Goal: Task Accomplishment & Management: Manage account settings

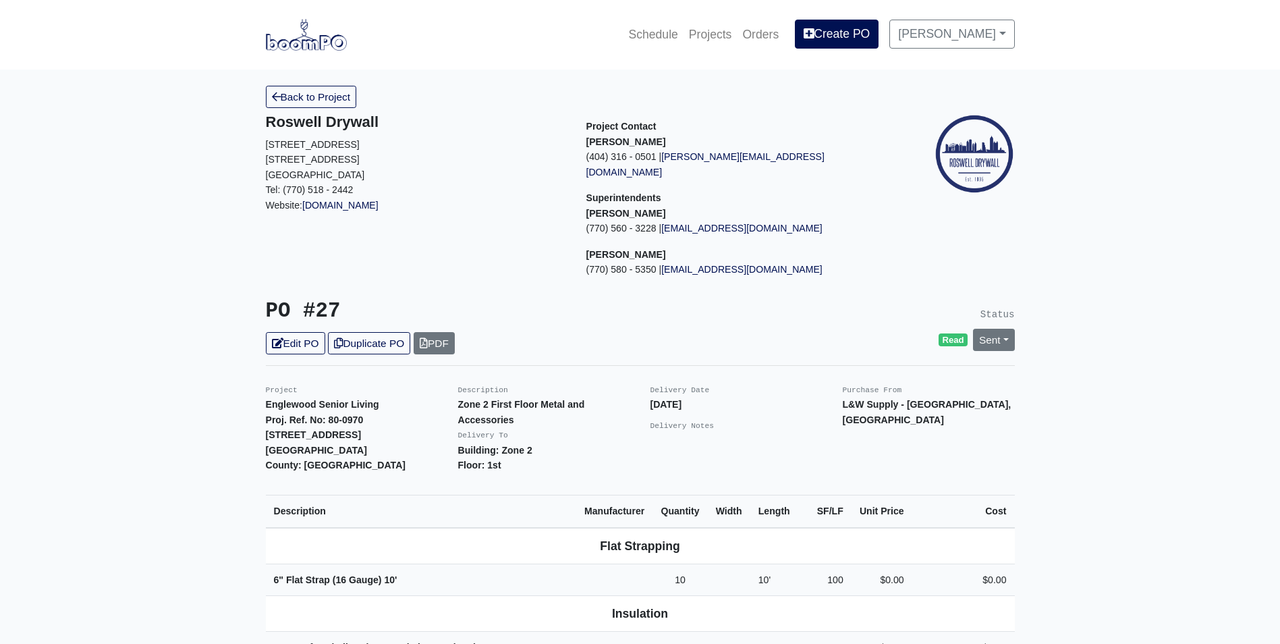
scroll to position [337, 0]
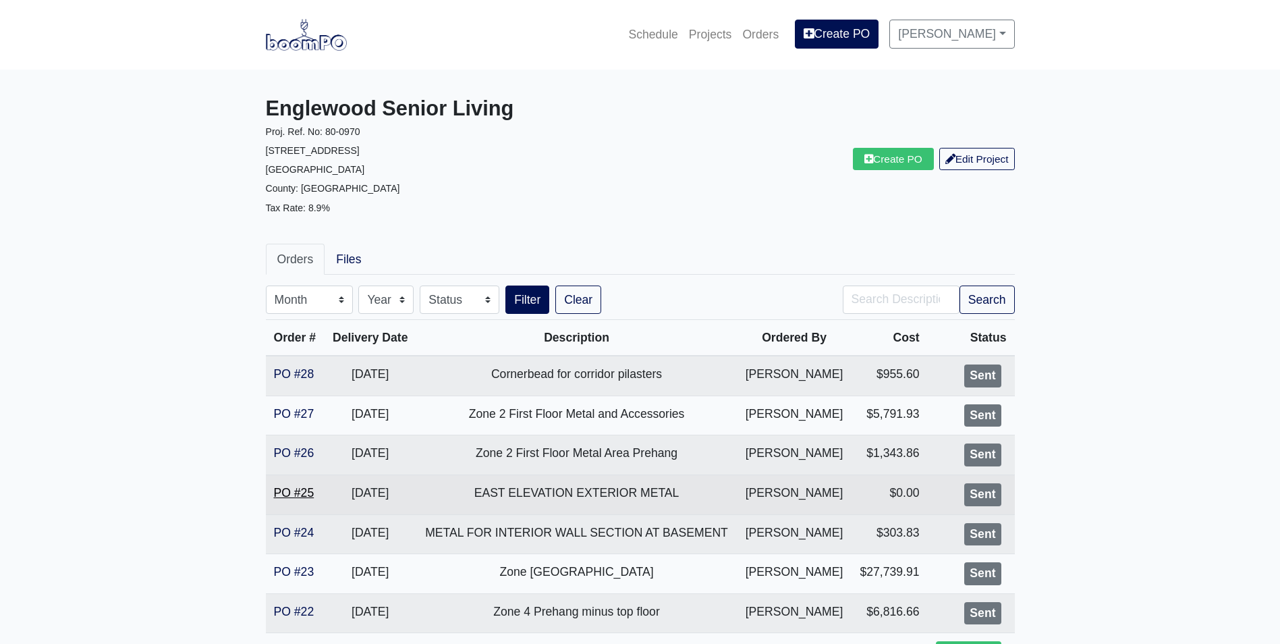
click at [306, 495] on link "PO #25" at bounding box center [294, 492] width 40 height 13
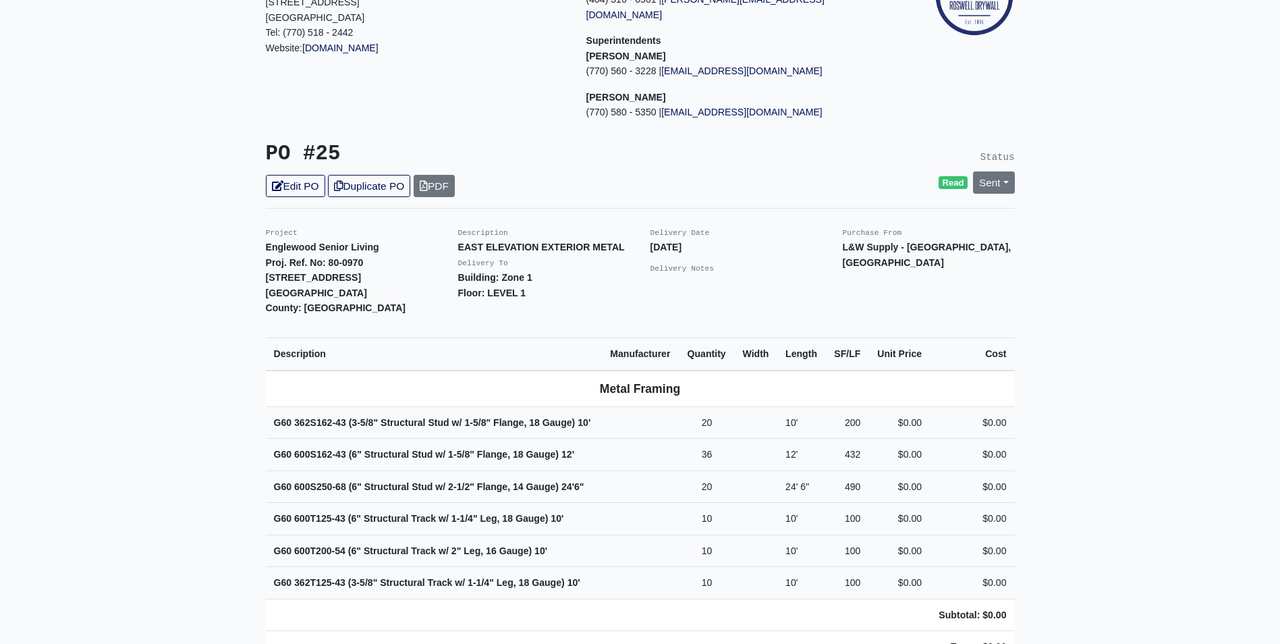
scroll to position [202, 0]
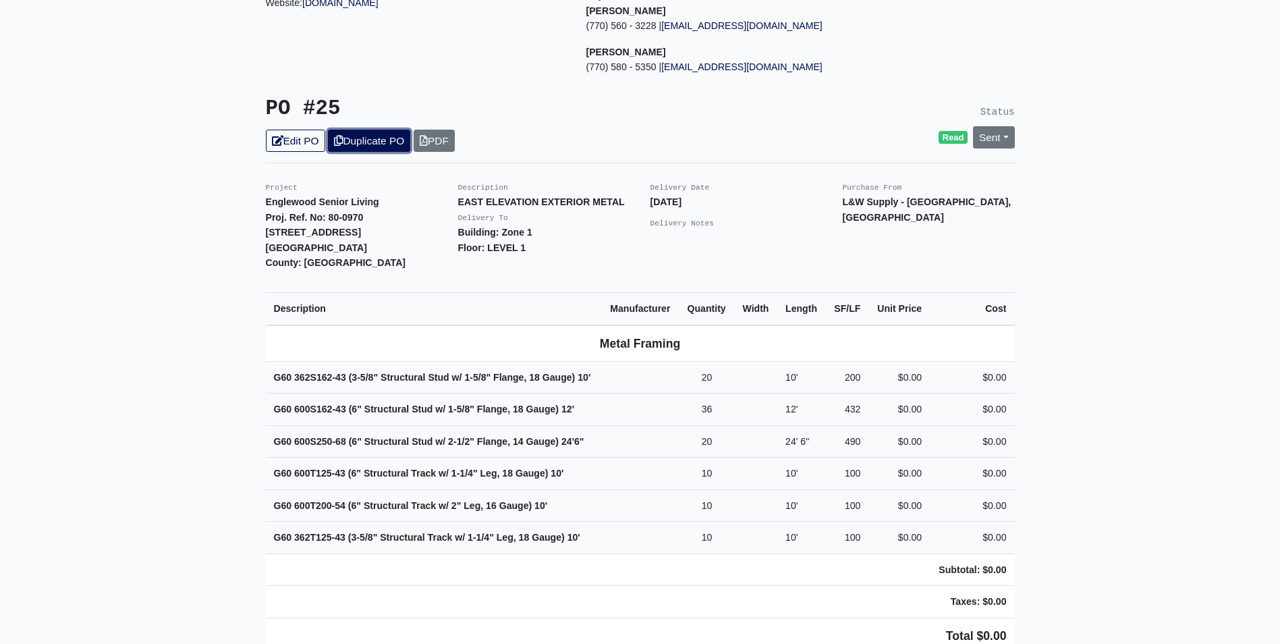
click at [393, 130] on link "Duplicate PO" at bounding box center [369, 141] width 82 height 22
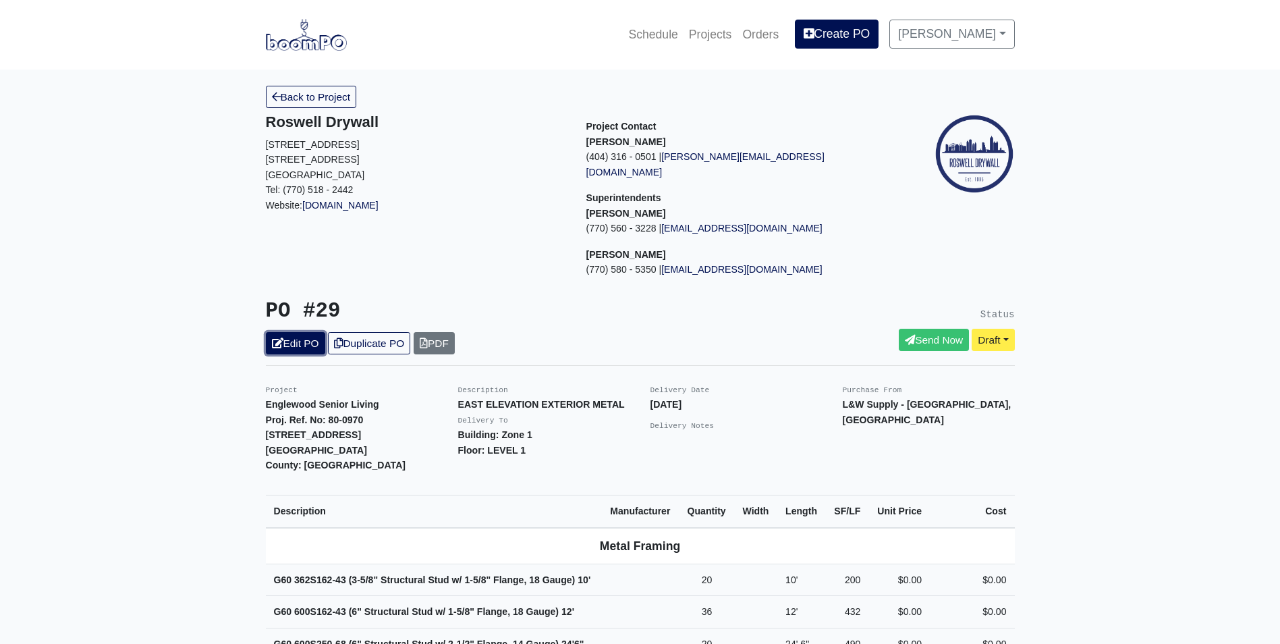
click at [291, 332] on link "Edit PO" at bounding box center [295, 343] width 59 height 22
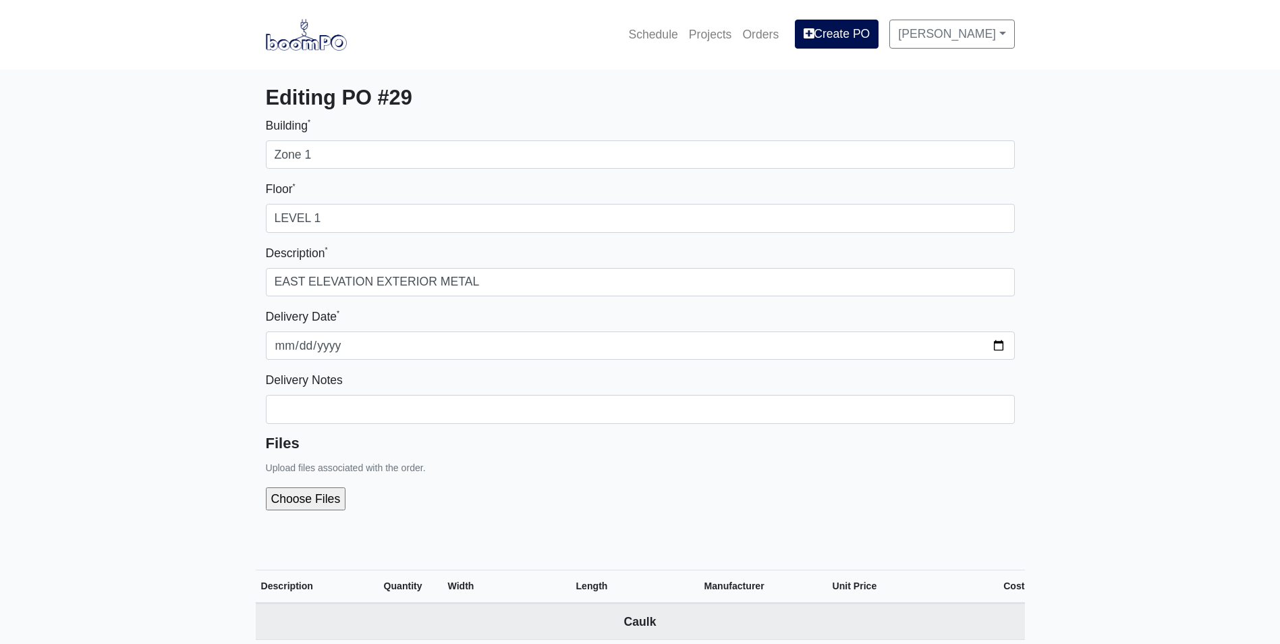
select select
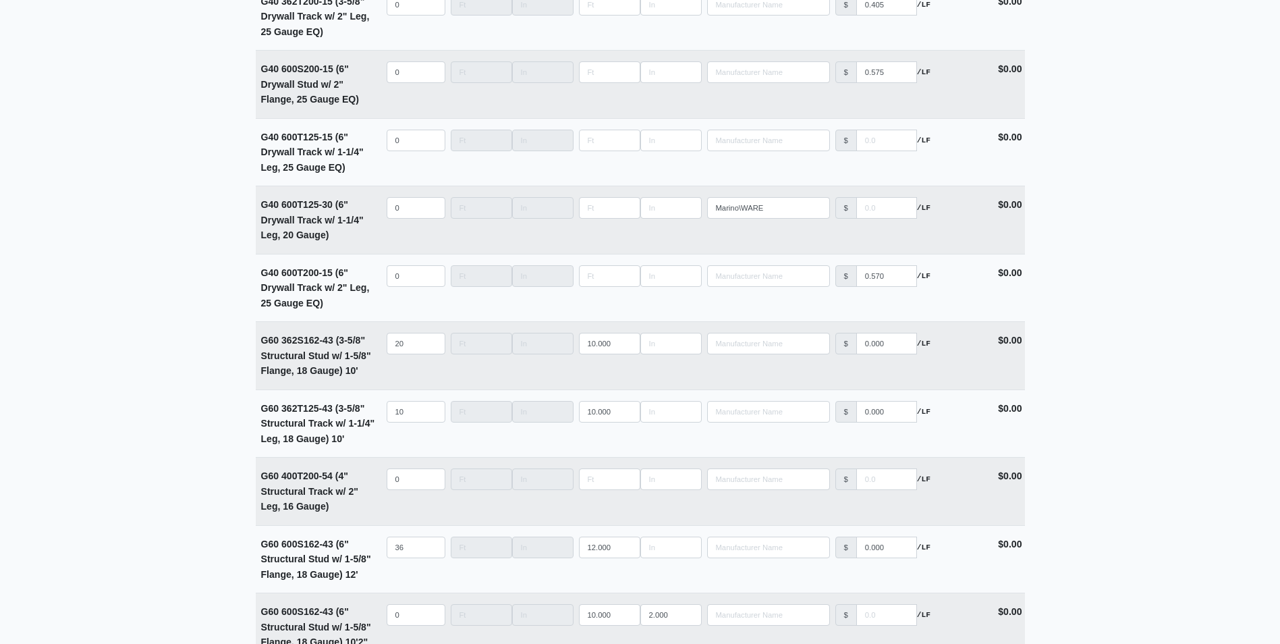
scroll to position [2160, 0]
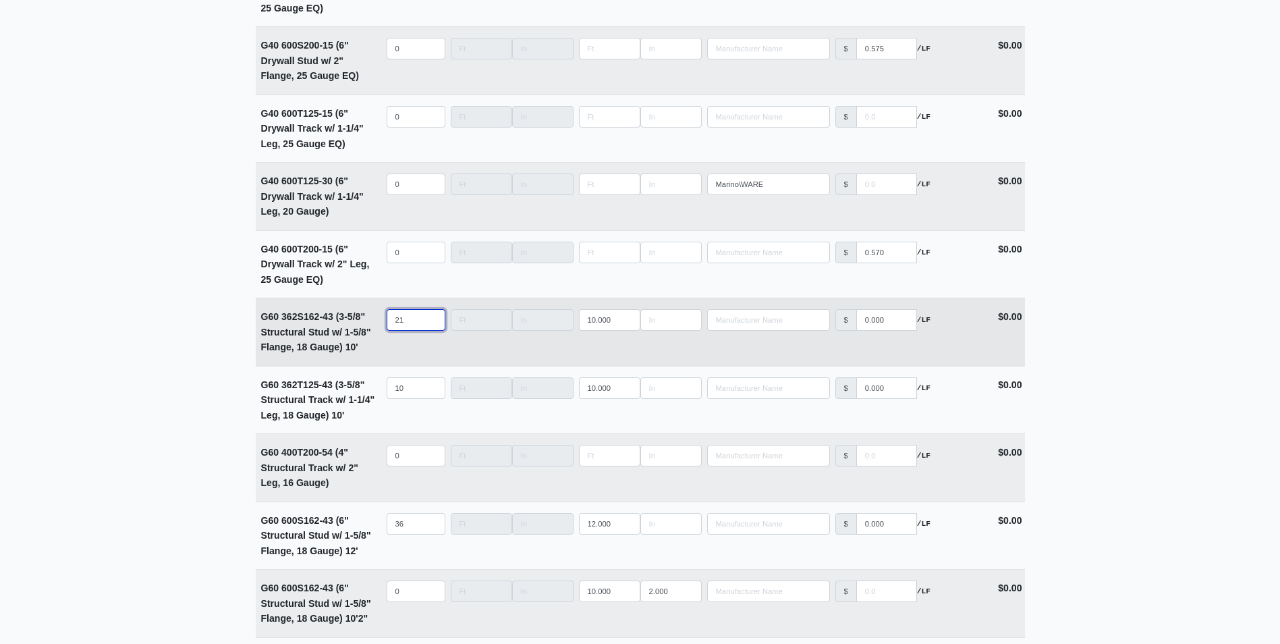
click at [430, 321] on input "21" at bounding box center [416, 320] width 59 height 22
click at [430, 321] on input "22" at bounding box center [416, 320] width 59 height 22
click at [430, 321] on input "23" at bounding box center [416, 320] width 59 height 22
click at [431, 329] on input "22" at bounding box center [416, 320] width 59 height 22
drag, startPoint x: 409, startPoint y: 327, endPoint x: 319, endPoint y: 337, distance: 91.0
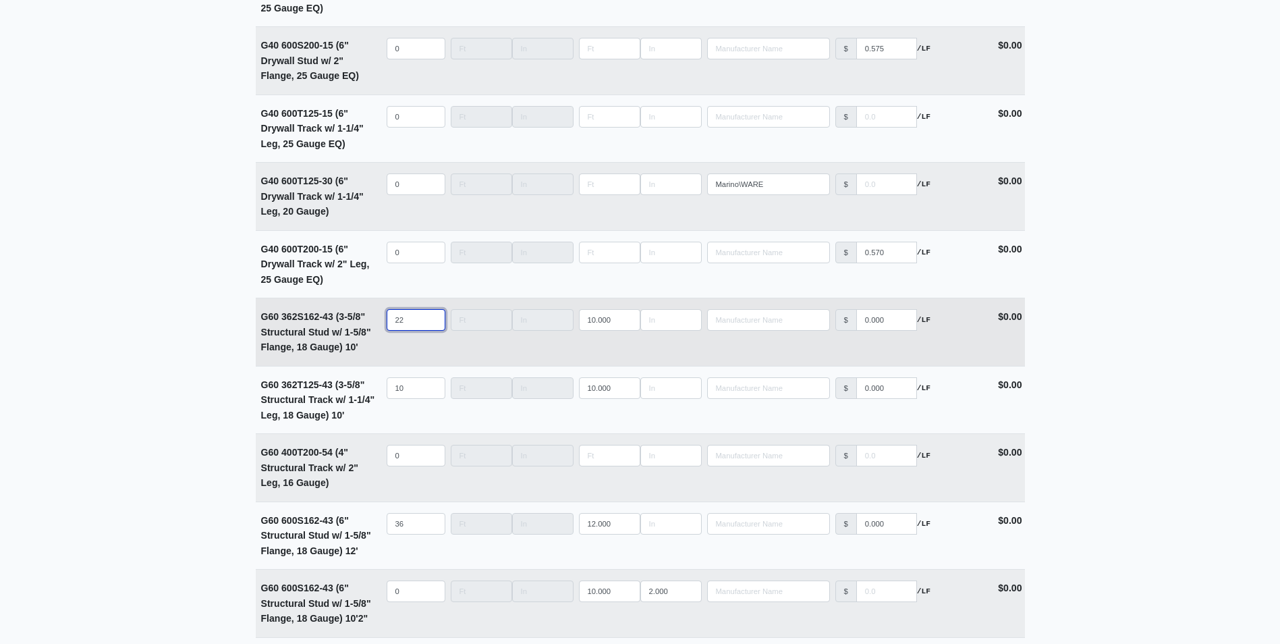
click at [319, 337] on tr "G60 362S162-43 (3-5/8" Structural Stud w/ 1-5/8" Flange, 18 Gauge) 10' Qty 22 W…" at bounding box center [640, 332] width 769 height 68
type input "0"
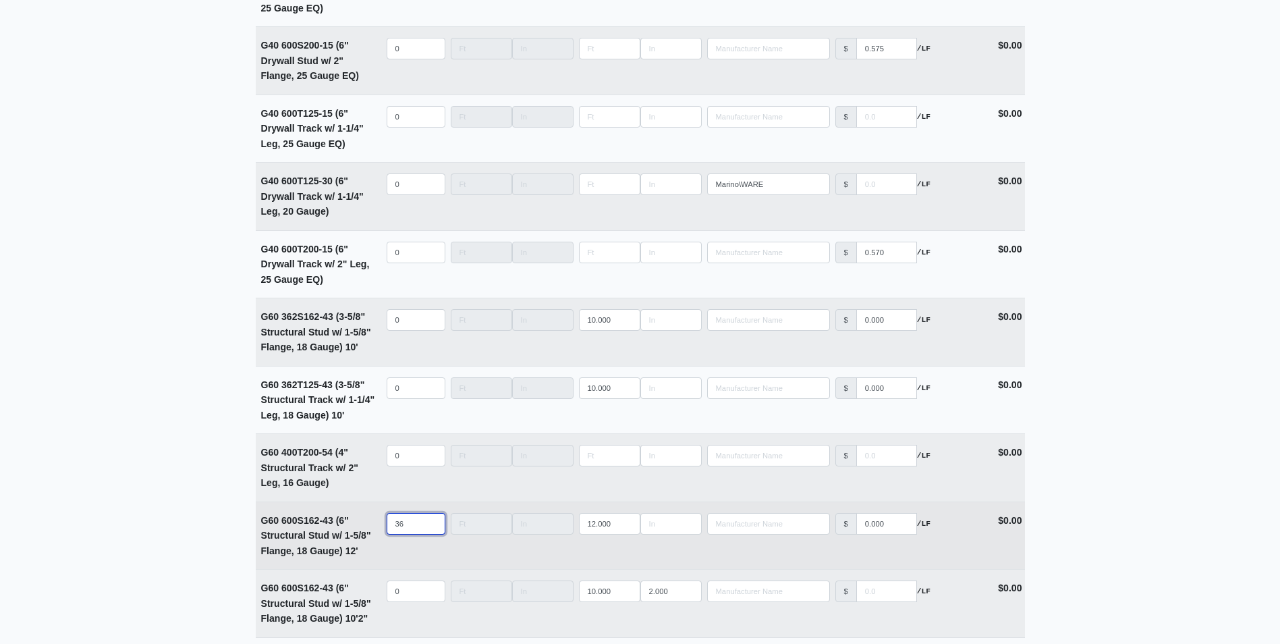
drag, startPoint x: 408, startPoint y: 526, endPoint x: 334, endPoint y: 524, distance: 73.6
click at [334, 524] on tr "G60 600S162-43 (6" Structural Stud w/ 1-5/8" Flange, 18 Gauge) 12' Qty 36 Width…" at bounding box center [640, 535] width 769 height 68
click at [431, 531] on input "35" at bounding box center [416, 524] width 59 height 22
click at [433, 531] on input "34" at bounding box center [416, 524] width 59 height 22
click at [433, 530] on input "33" at bounding box center [416, 524] width 59 height 22
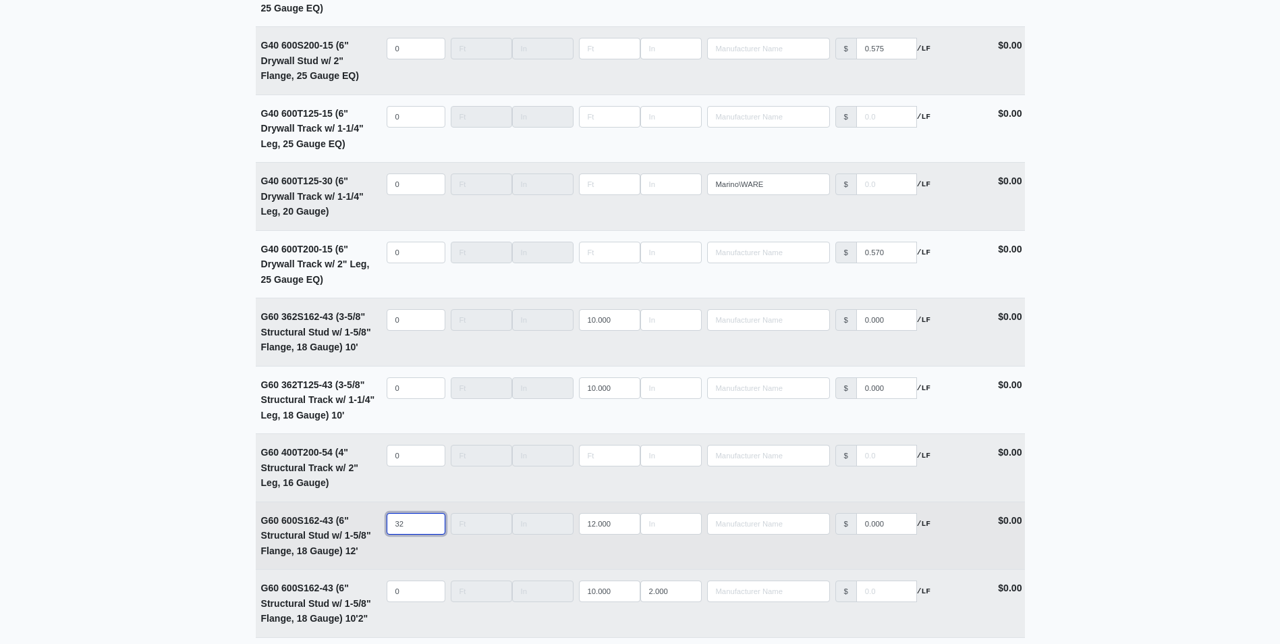
click at [433, 530] on input "32" at bounding box center [416, 524] width 59 height 22
click at [433, 530] on input "31" at bounding box center [416, 524] width 59 height 22
click at [433, 530] on input "22" at bounding box center [416, 524] width 59 height 22
click at [431, 529] on input "21" at bounding box center [416, 524] width 59 height 22
click at [431, 529] on input "20" at bounding box center [416, 524] width 59 height 22
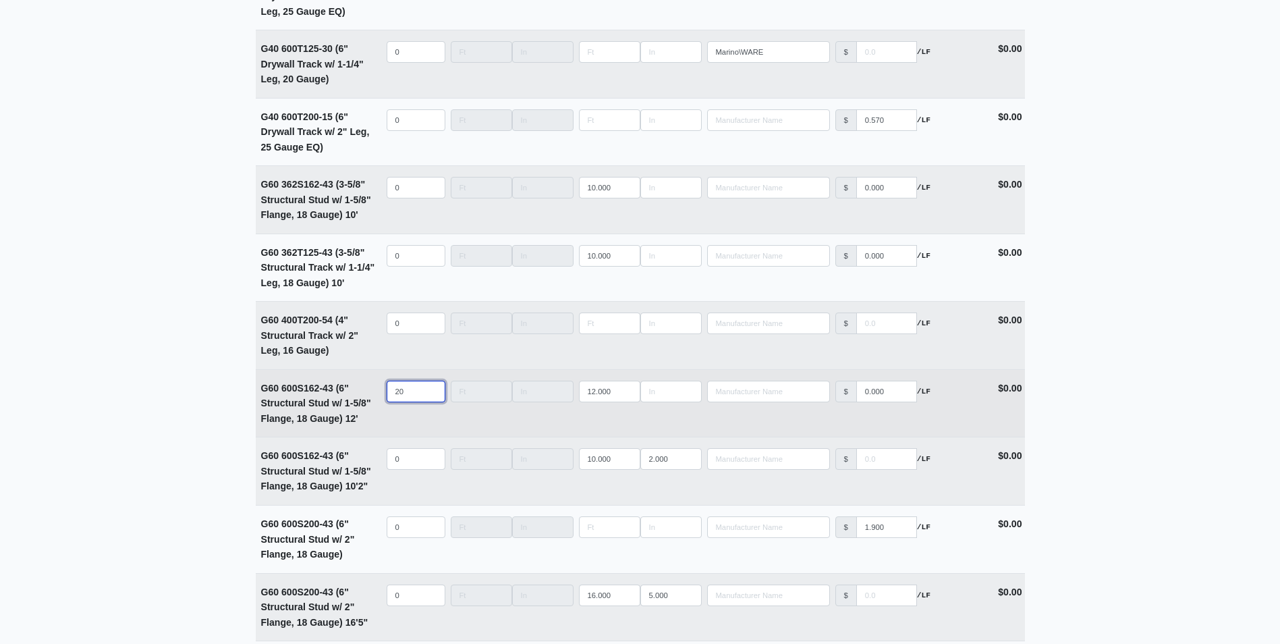
scroll to position [2295, 0]
click at [431, 391] on input "21" at bounding box center [416, 389] width 59 height 22
click at [431, 391] on input "22" at bounding box center [416, 389] width 59 height 22
click at [431, 391] on input "23" at bounding box center [416, 389] width 59 height 22
click at [431, 391] on input "24" at bounding box center [416, 389] width 59 height 22
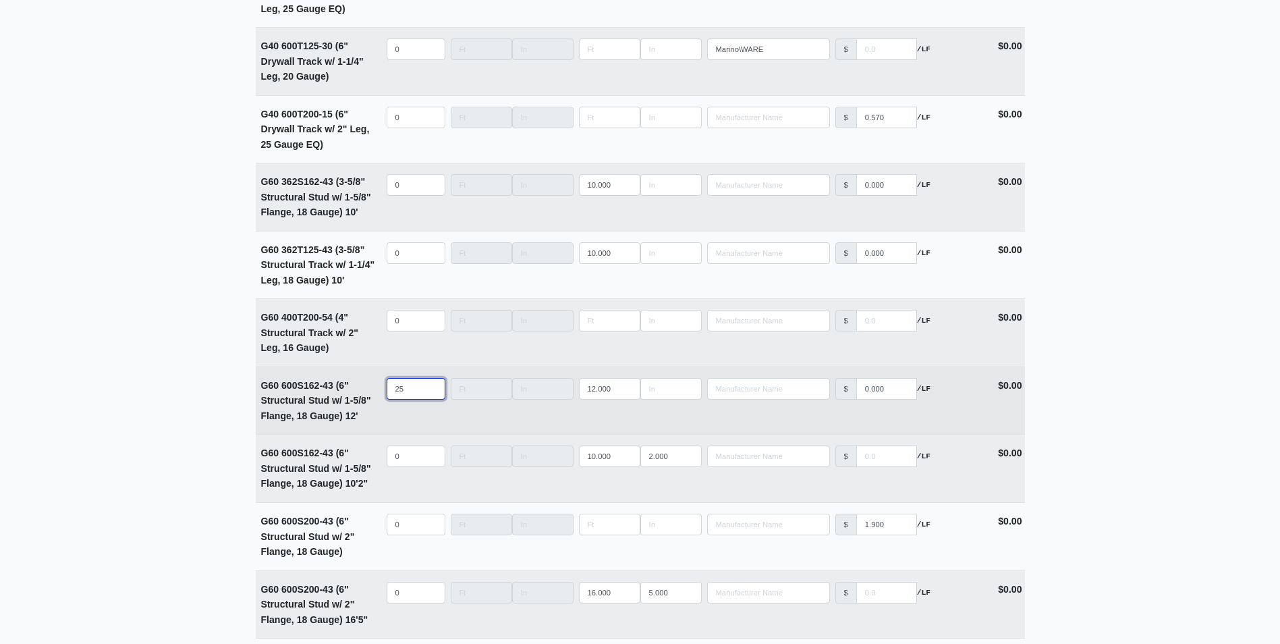
click at [431, 391] on input "25" at bounding box center [416, 389] width 59 height 22
click at [431, 391] on input "26" at bounding box center [416, 389] width 59 height 22
click at [431, 391] on input "27" at bounding box center [416, 389] width 59 height 22
click at [431, 391] on input "28" at bounding box center [416, 389] width 59 height 22
click at [431, 391] on input "29" at bounding box center [416, 389] width 59 height 22
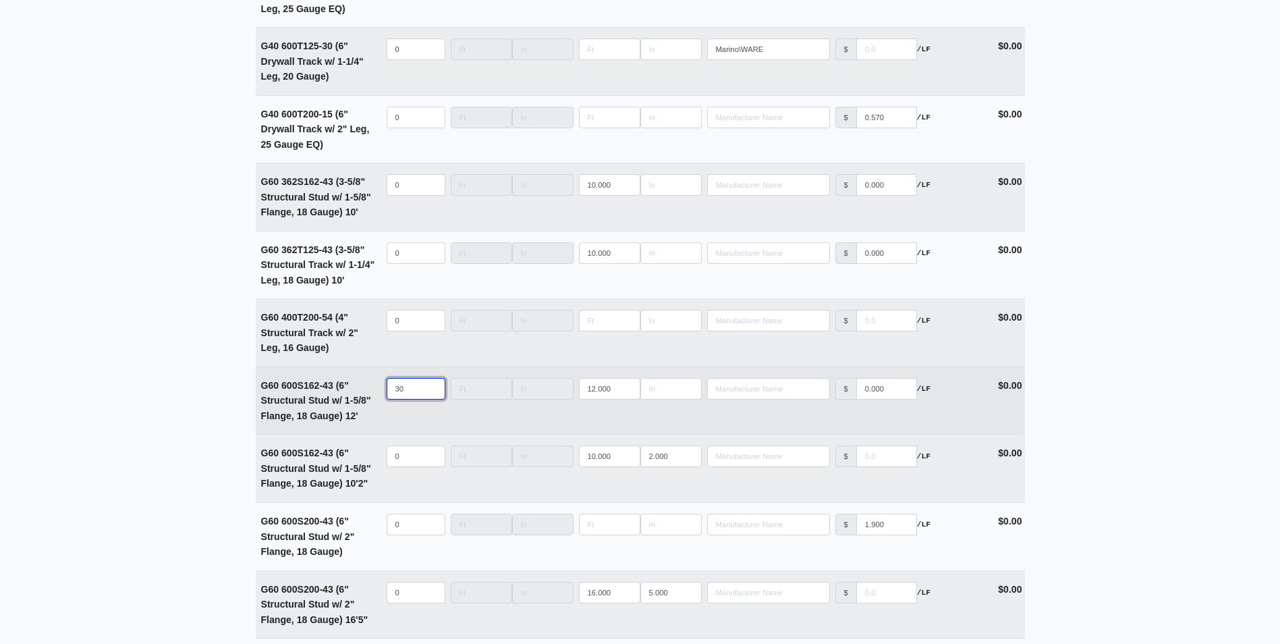
click at [431, 391] on input "30" at bounding box center [416, 389] width 59 height 22
click at [431, 391] on input "31" at bounding box center [416, 389] width 59 height 22
click at [431, 391] on input "32" at bounding box center [416, 389] width 59 height 22
click at [430, 395] on input "31" at bounding box center [416, 389] width 59 height 22
type input "30"
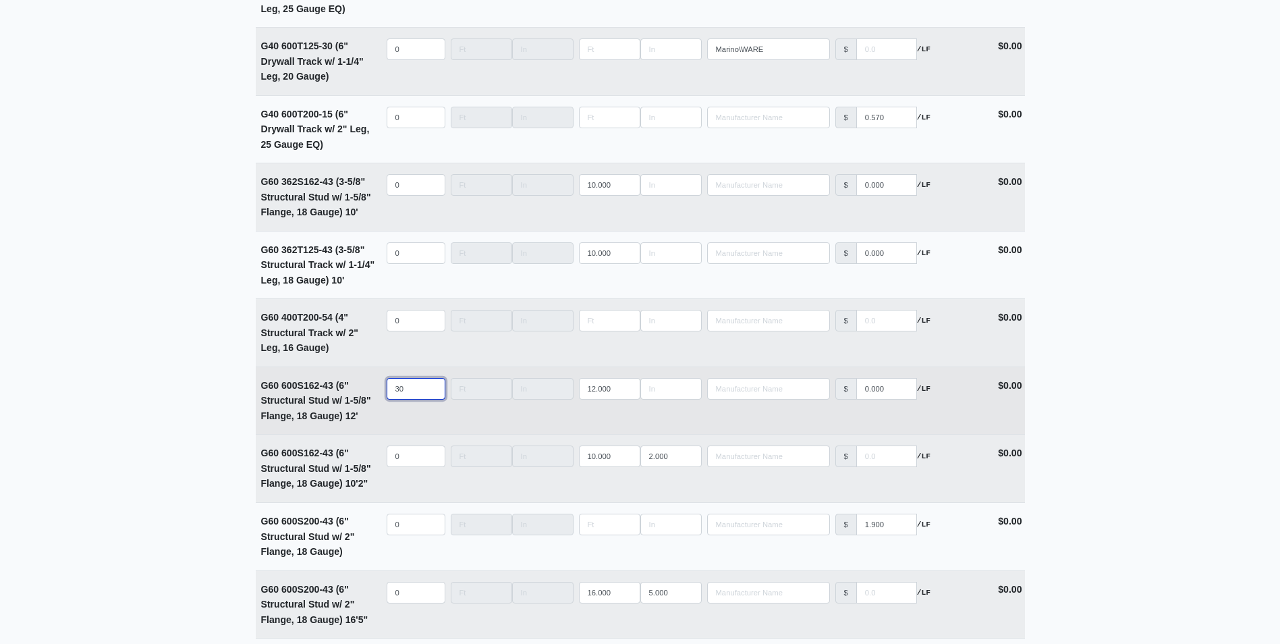
click at [430, 395] on input "30" at bounding box center [416, 389] width 59 height 22
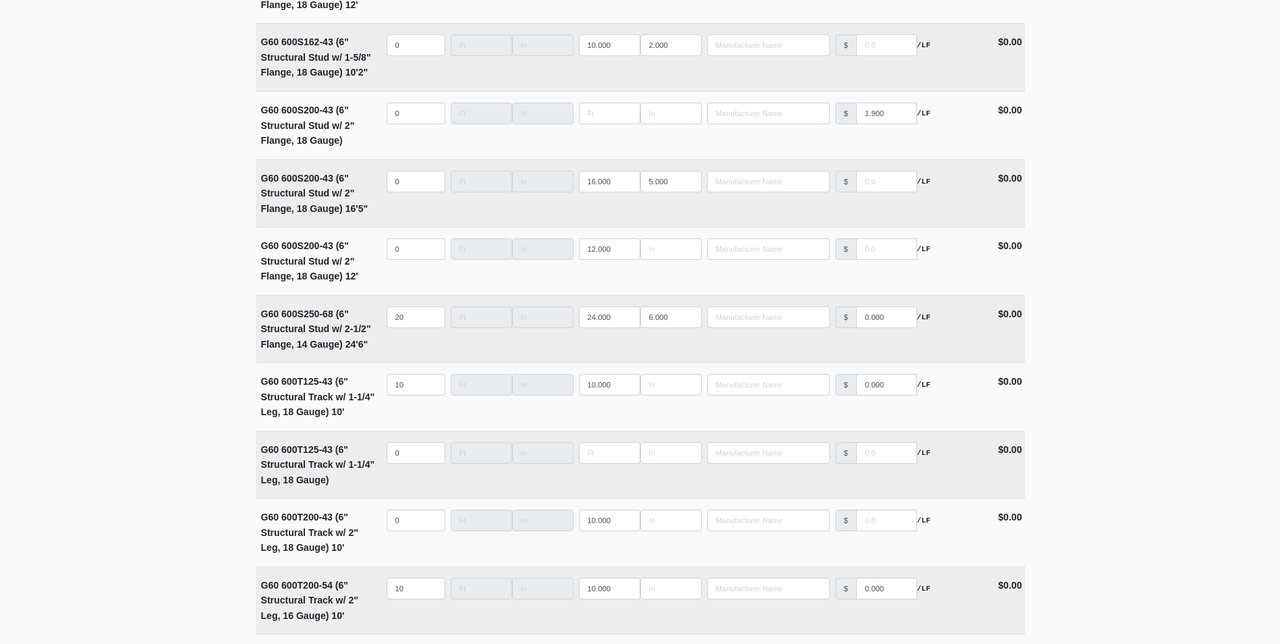
scroll to position [2700, 0]
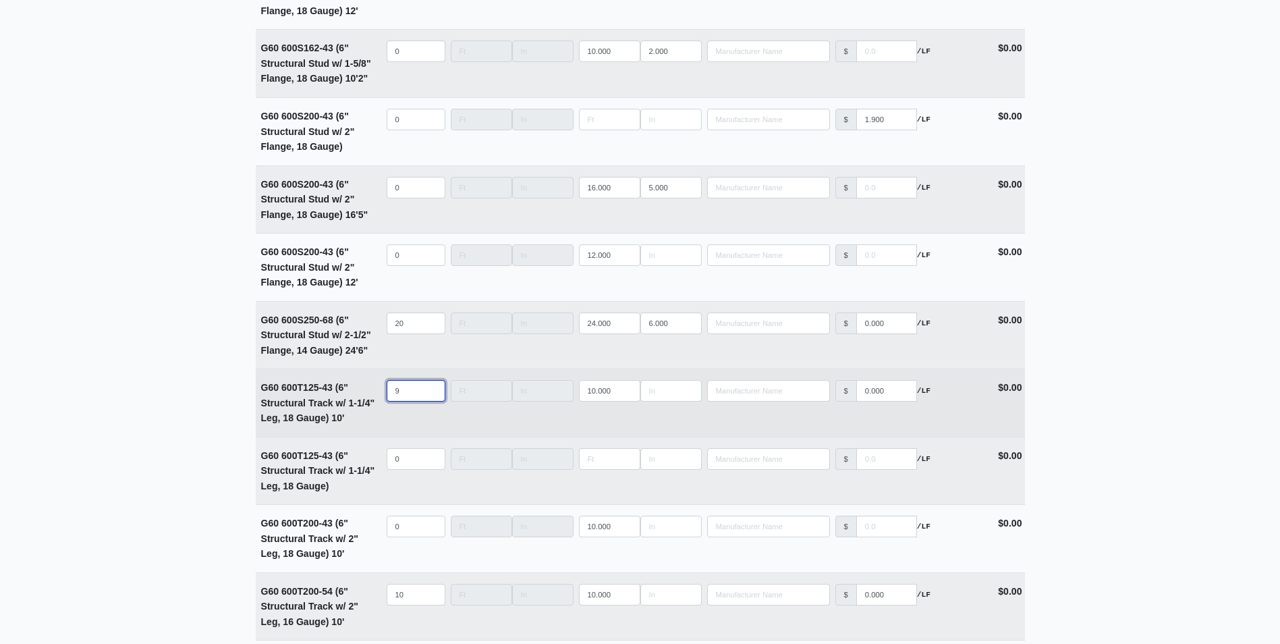
click at [432, 397] on input "9" at bounding box center [416, 391] width 59 height 22
click at [432, 397] on input "8" at bounding box center [416, 391] width 59 height 22
click at [432, 397] on input "7" at bounding box center [416, 391] width 59 height 22
click at [432, 397] on input "6" at bounding box center [416, 391] width 59 height 22
click at [432, 397] on input "5" at bounding box center [416, 391] width 59 height 22
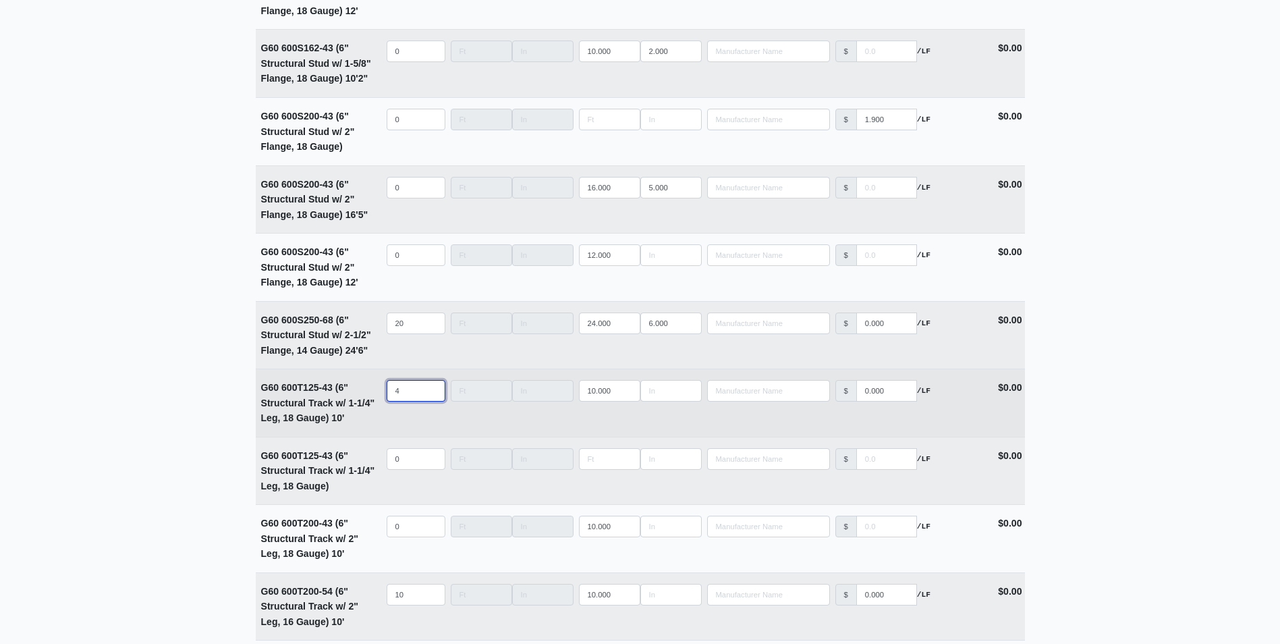
click at [432, 397] on input "4" at bounding box center [416, 391] width 59 height 22
click at [432, 397] on input "3" at bounding box center [416, 391] width 59 height 22
click at [432, 397] on input "2" at bounding box center [416, 391] width 59 height 22
click at [432, 397] on input "1" at bounding box center [416, 391] width 59 height 22
type input "0"
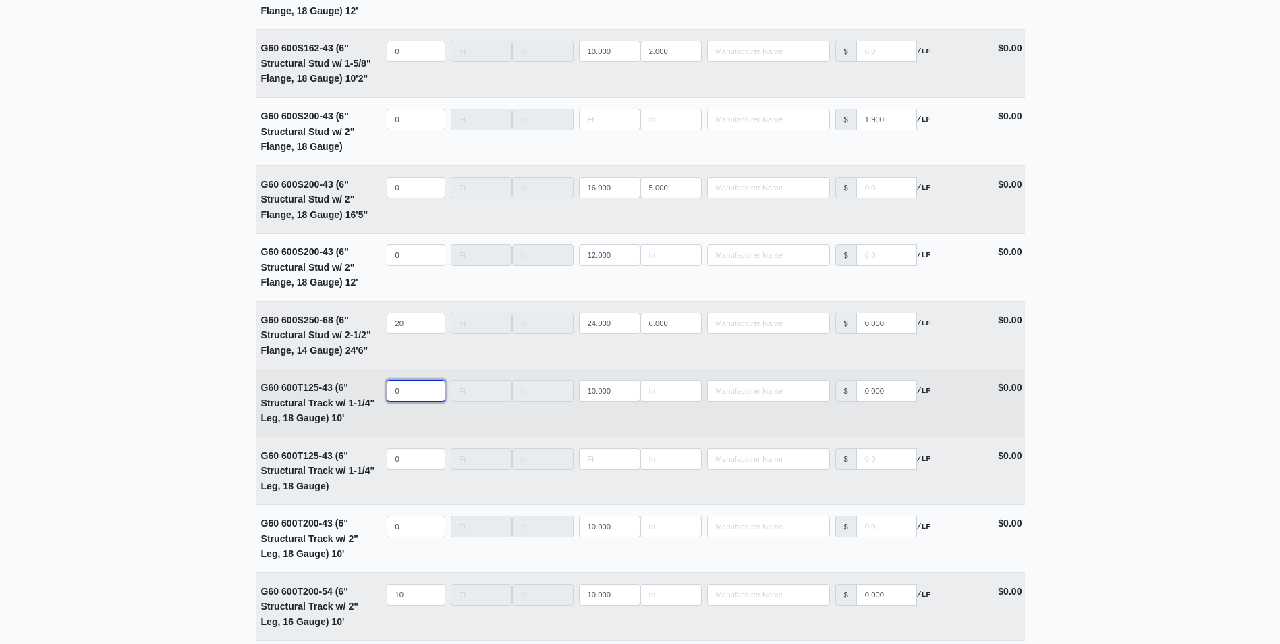
click at [432, 397] on input "0" at bounding box center [416, 391] width 59 height 22
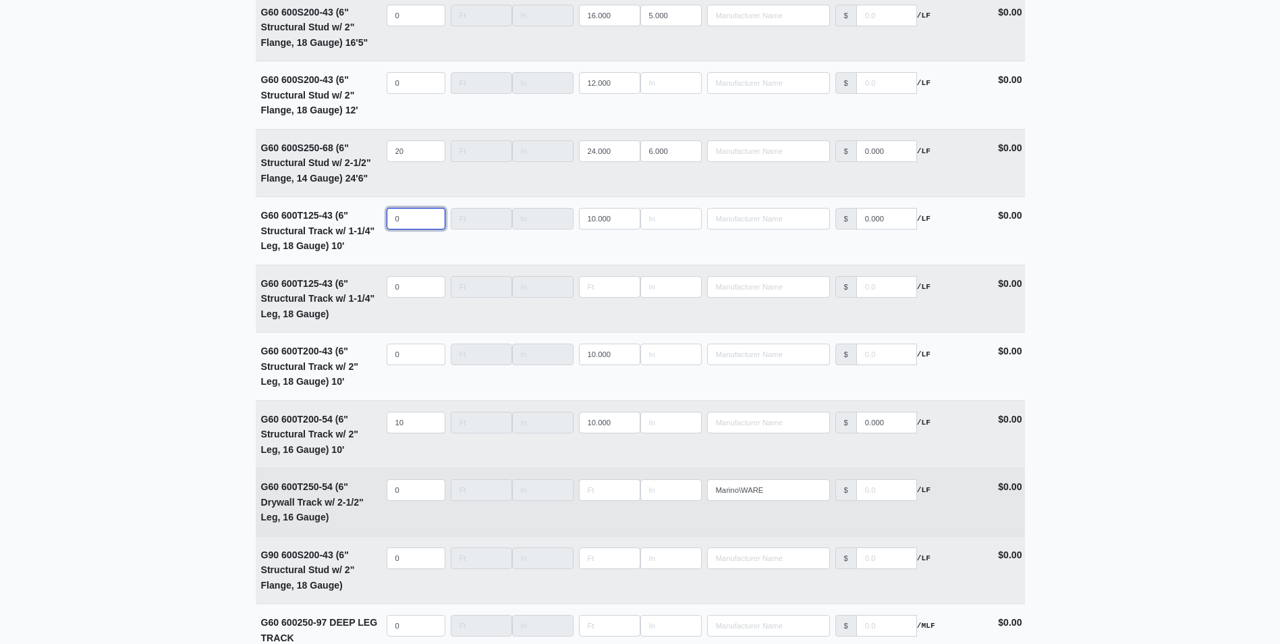
scroll to position [2902, 0]
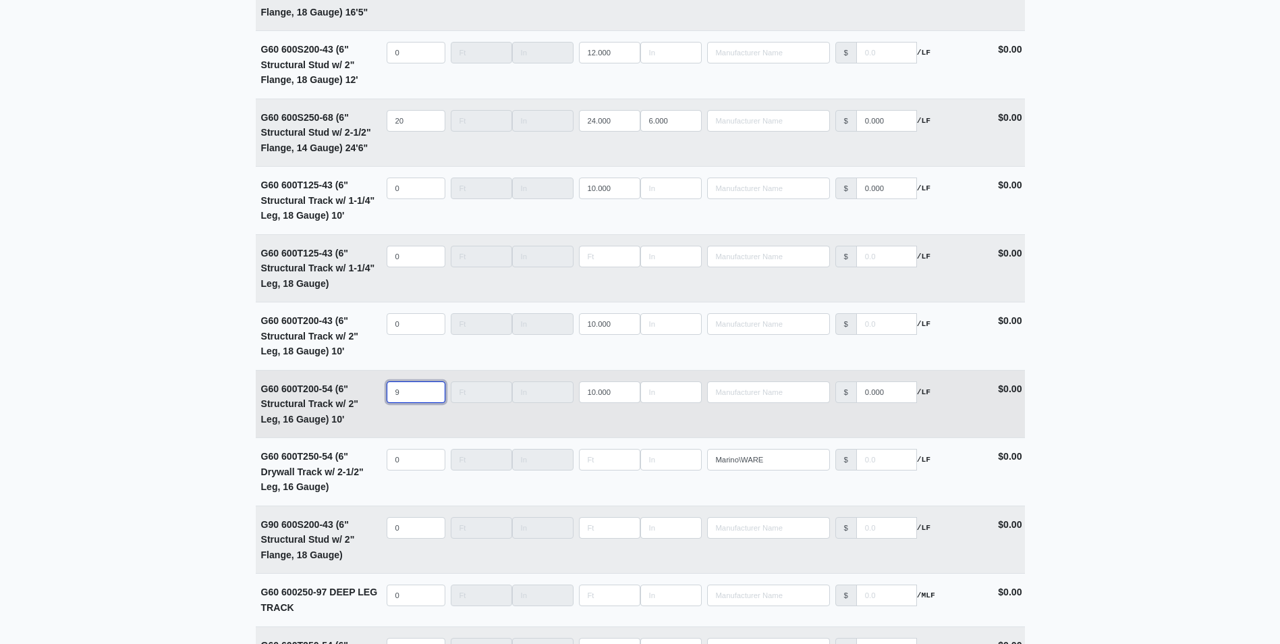
click at [429, 400] on input "9" at bounding box center [416, 392] width 59 height 22
click at [429, 400] on input "1" at bounding box center [416, 392] width 59 height 22
type input "0"
click at [429, 400] on input "0" at bounding box center [416, 392] width 59 height 22
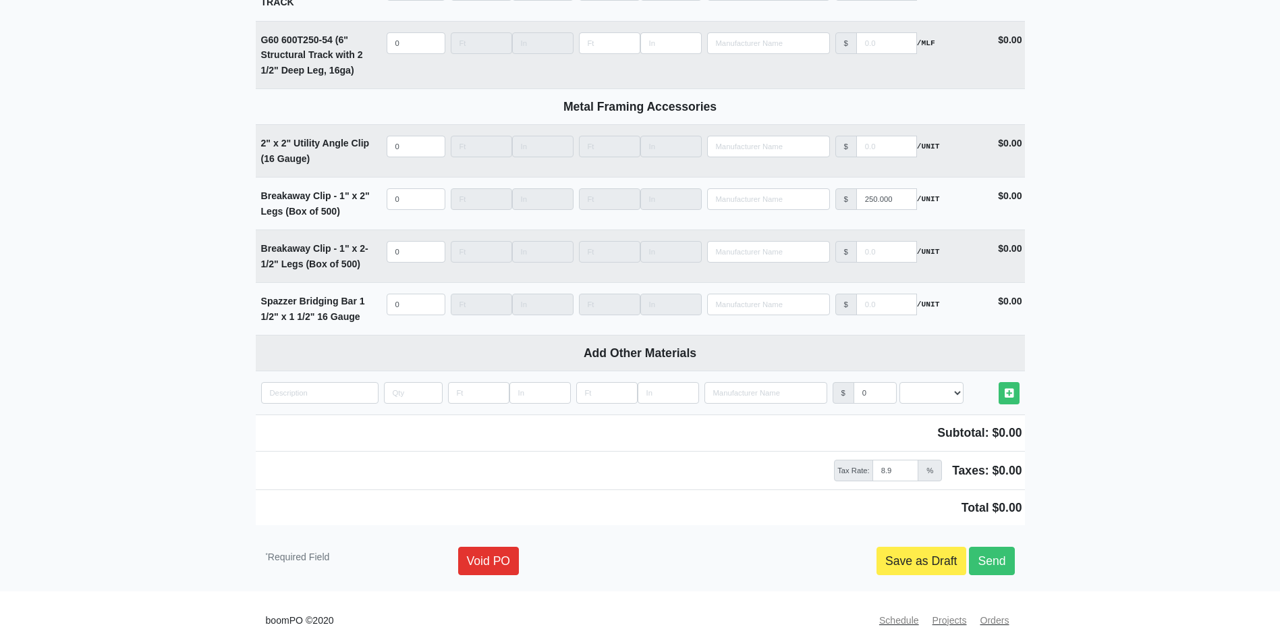
scroll to position [3520, 0]
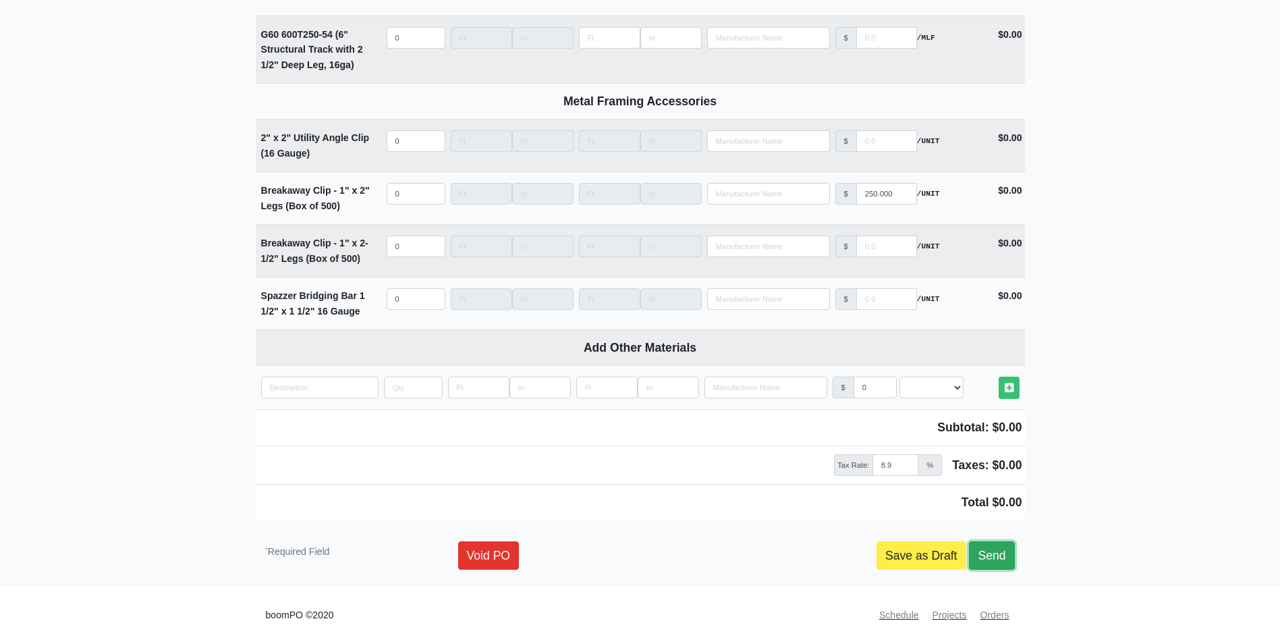
click at [981, 558] on link "Send" at bounding box center [991, 555] width 45 height 28
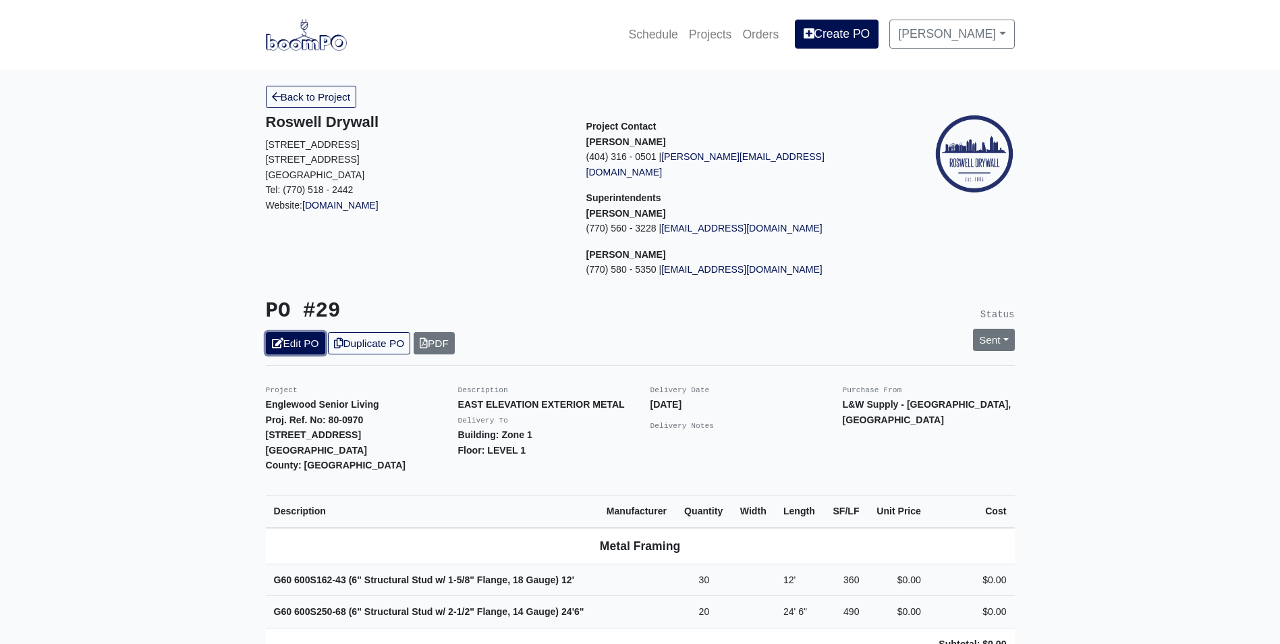
click at [297, 332] on link "Edit PO" at bounding box center [295, 343] width 59 height 22
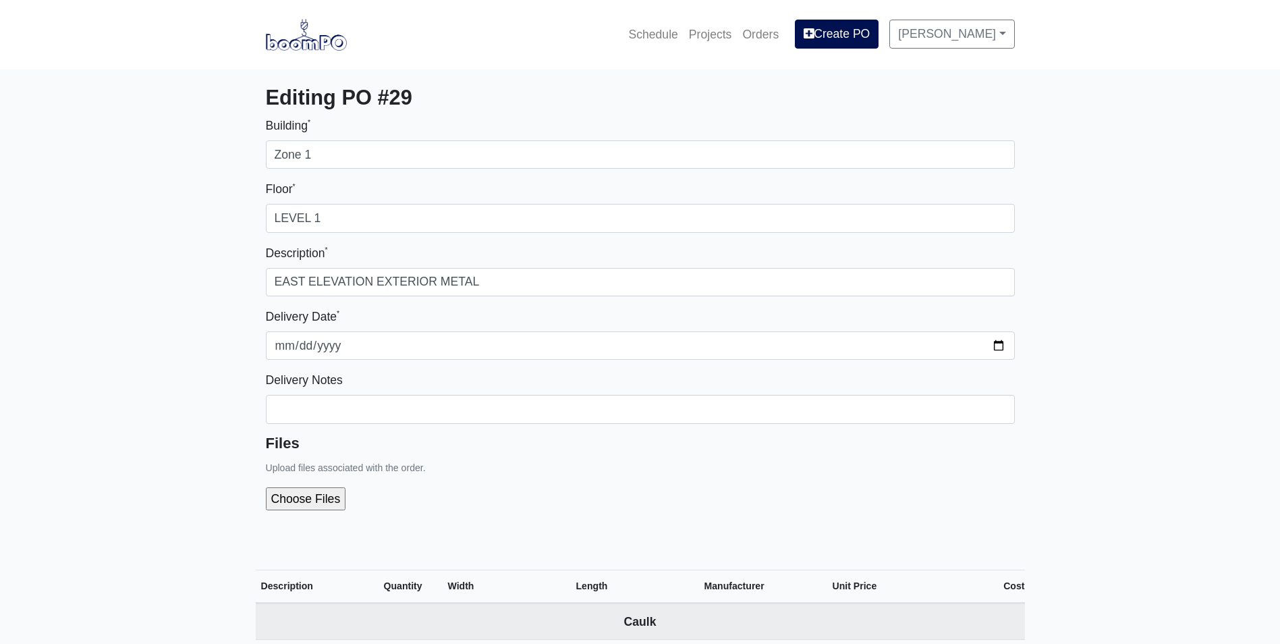
select select
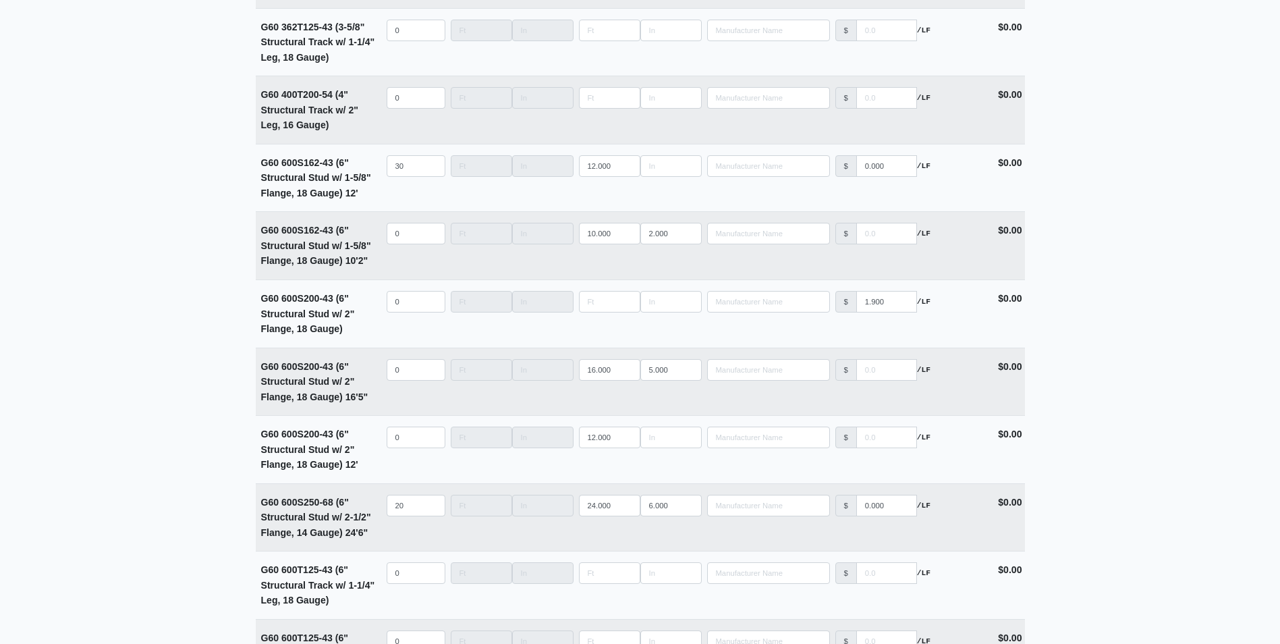
scroll to position [2497, 0]
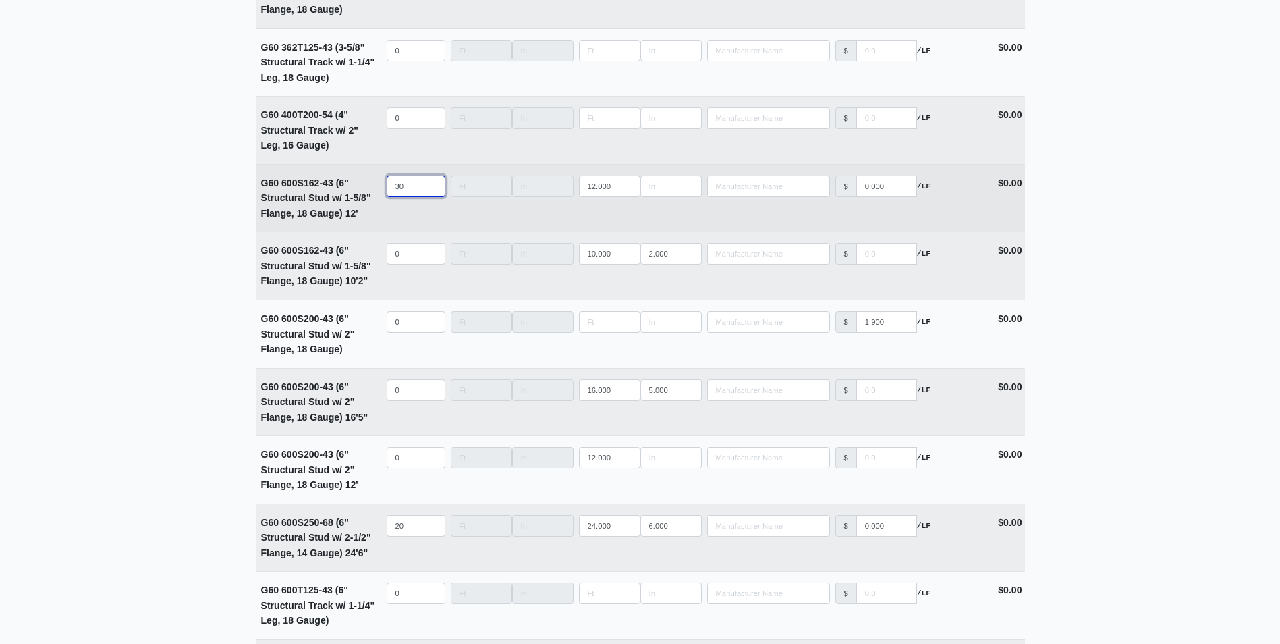
drag, startPoint x: 408, startPoint y: 190, endPoint x: 319, endPoint y: 200, distance: 89.7
click at [319, 200] on tr "G60 600S162-43 (6" Structural Stud w/ 1-5/8" Flange, 18 Gauge) 12' Qty 30 Width…" at bounding box center [640, 198] width 769 height 68
type input "0"
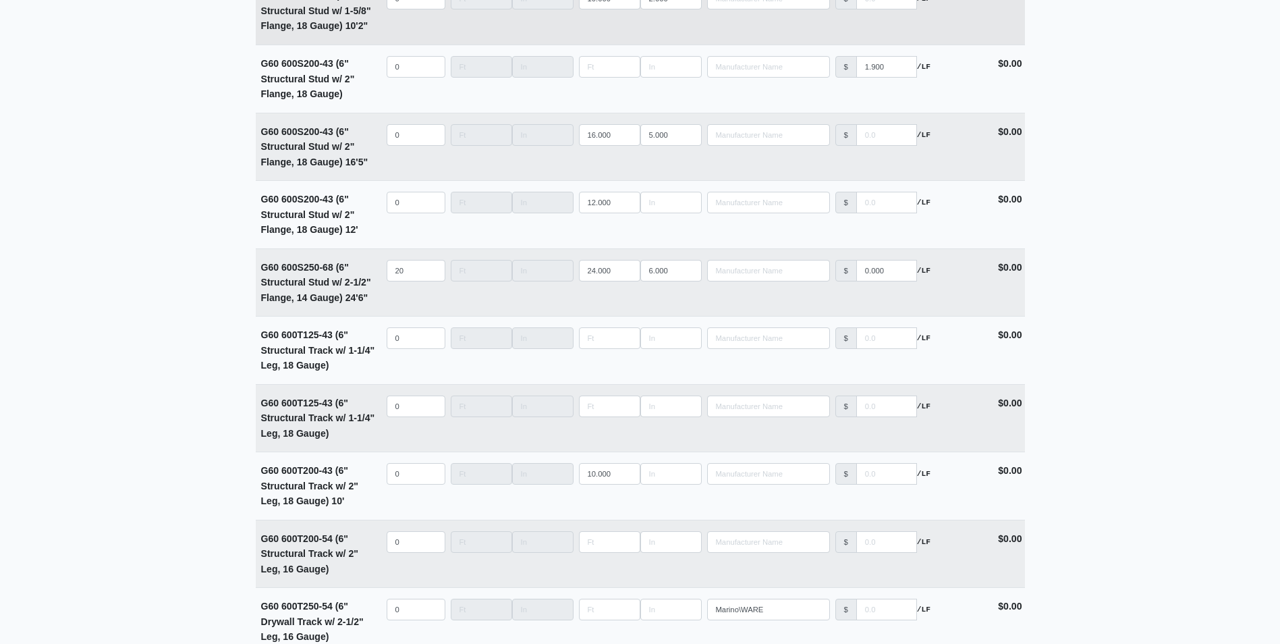
scroll to position [2767, 0]
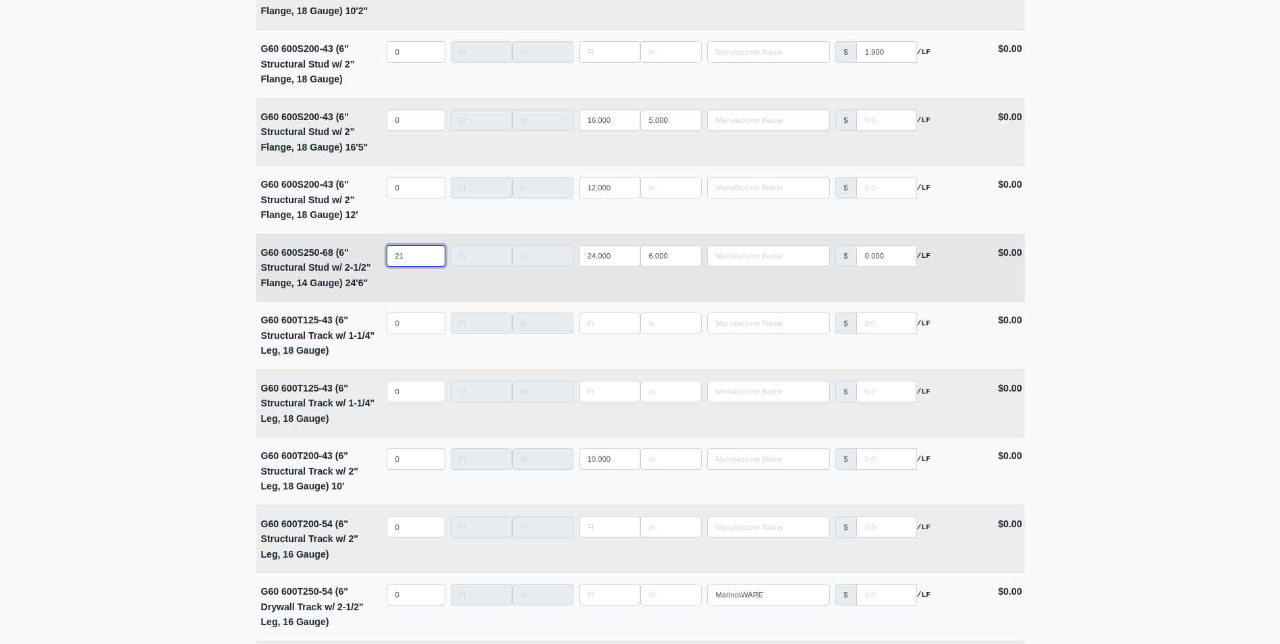
click at [429, 257] on input "21" at bounding box center [416, 256] width 59 height 22
click at [429, 257] on input "22" at bounding box center [416, 256] width 59 height 22
click at [429, 257] on input "23" at bounding box center [416, 256] width 59 height 22
click at [429, 257] on input "24" at bounding box center [416, 256] width 59 height 22
type input "25"
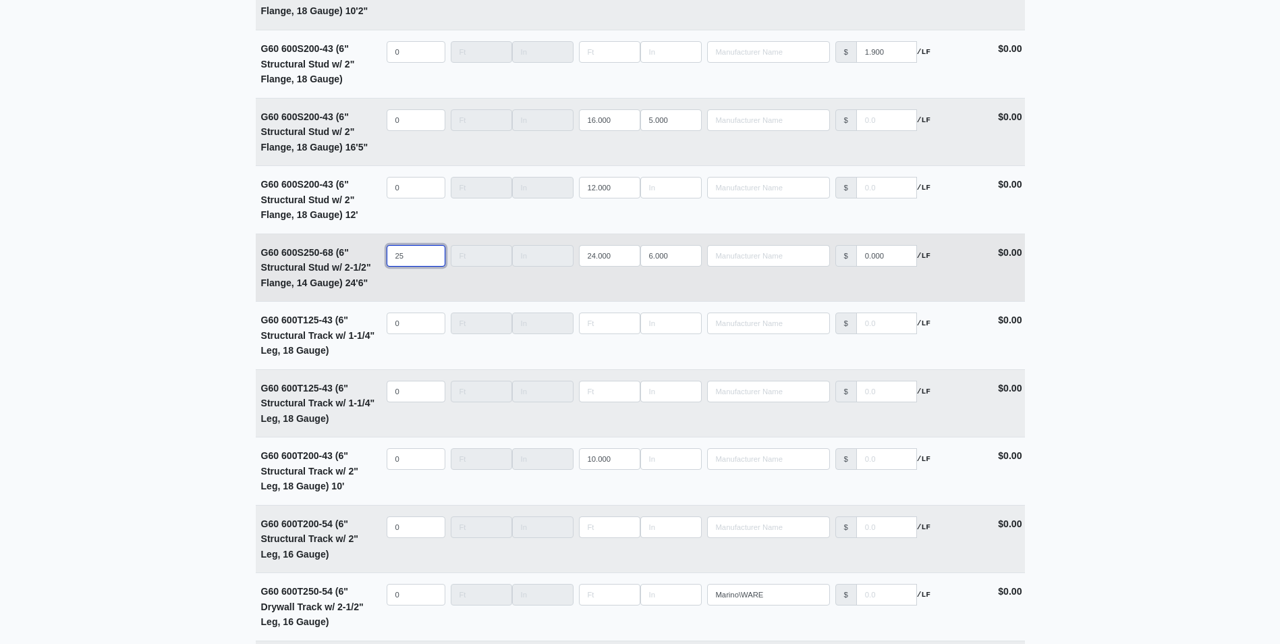
click at [429, 257] on input "25" at bounding box center [416, 256] width 59 height 22
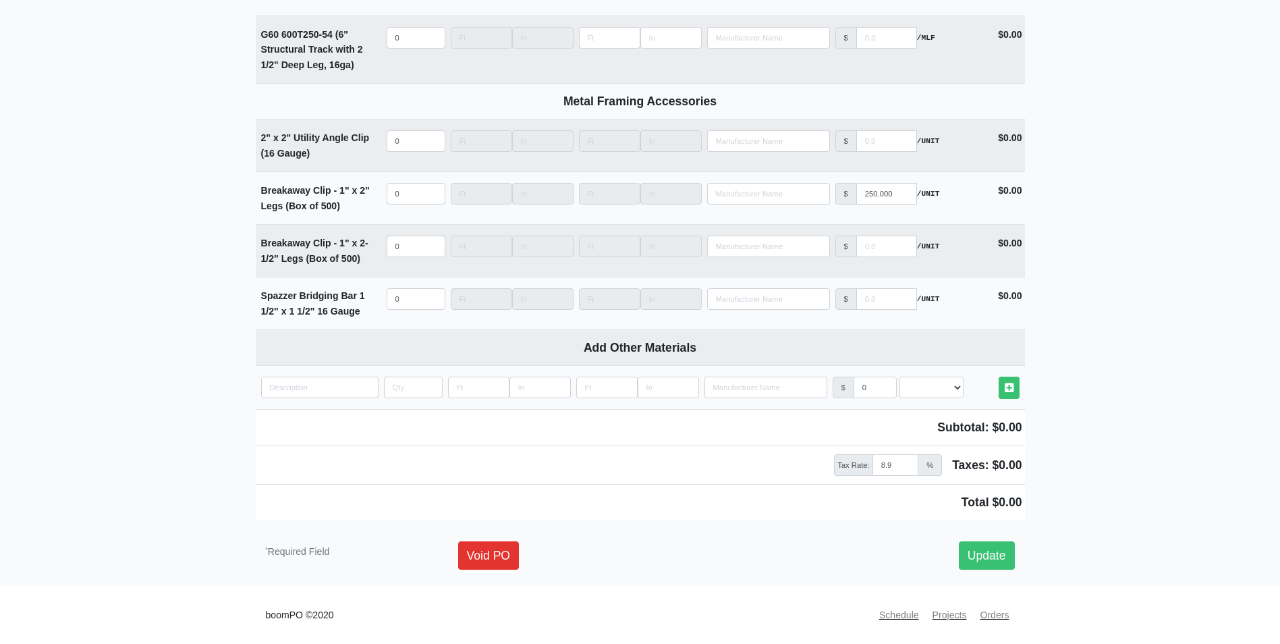
scroll to position [3520, 0]
click at [1005, 556] on link "Update" at bounding box center [987, 555] width 56 height 28
